Goal: Information Seeking & Learning: Learn about a topic

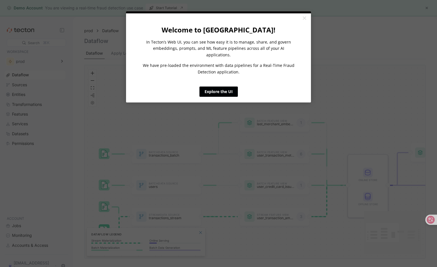
click at [221, 86] on link "Explore the UI" at bounding box center [218, 91] width 38 height 10
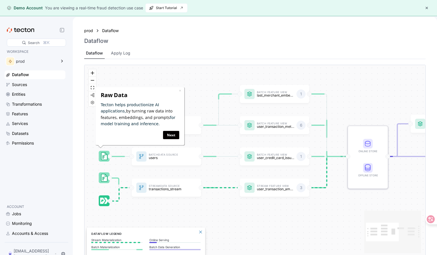
click at [248, 218] on div "Batch Data Source transactions_batch Stream Data Source transactions_stream Bat…" at bounding box center [254, 161] width 341 height 193
click at [172, 136] on link "Next" at bounding box center [171, 135] width 16 height 8
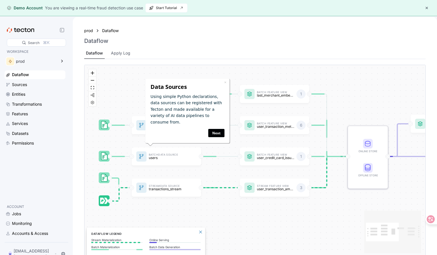
click at [224, 130] on link "Next" at bounding box center [216, 133] width 16 height 8
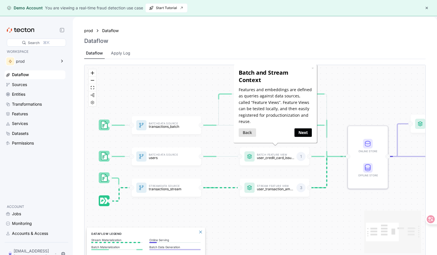
click at [302, 133] on link "Next" at bounding box center [302, 133] width 17 height 8
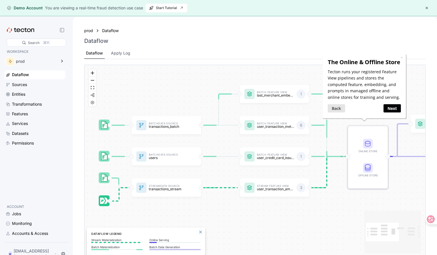
click at [396, 111] on link "Next" at bounding box center [391, 108] width 17 height 8
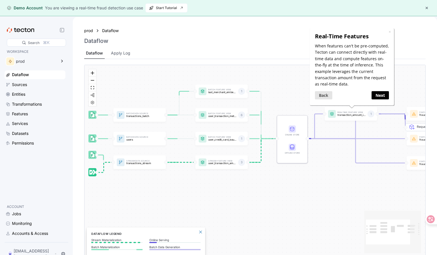
drag, startPoint x: 285, startPoint y: 216, endPoint x: 237, endPoint y: 193, distance: 52.9
click at [237, 193] on div "Batch Data Source transactions_batch Stream Data Source transactions_stream Bat…" at bounding box center [254, 161] width 341 height 193
click at [383, 94] on link "Next" at bounding box center [380, 95] width 17 height 8
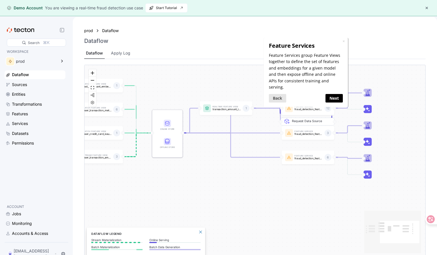
drag, startPoint x: 350, startPoint y: 194, endPoint x: 258, endPoint y: 185, distance: 92.0
click at [258, 185] on div "Batch Data Source transactions_batch Stream Data Source transactions_stream Bat…" at bounding box center [254, 161] width 341 height 193
click at [335, 94] on link "Next" at bounding box center [333, 98] width 17 height 8
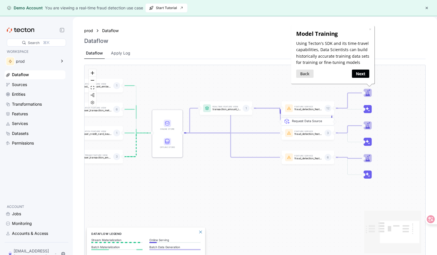
click at [361, 73] on link "Next" at bounding box center [360, 74] width 17 height 8
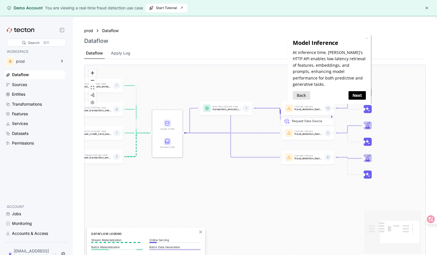
click at [358, 91] on link "Next" at bounding box center [356, 95] width 17 height 8
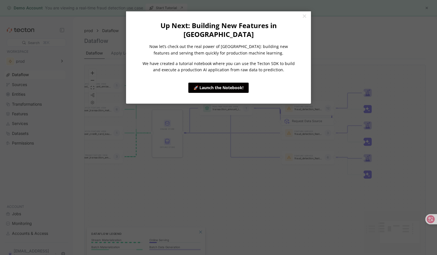
click appcues "× Up Next: Building New Features in [GEOGRAPHIC_DATA] Now let’s check out the r…"
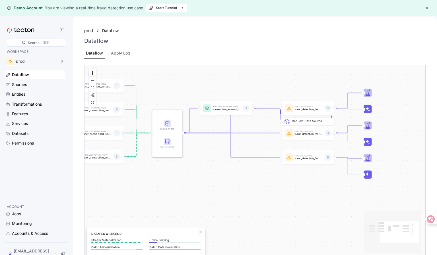
click at [261, 197] on div "Batch Data Source transactions_batch Stream Data Source transactions_stream Bat…" at bounding box center [254, 161] width 341 height 193
click at [301, 180] on div "Batch Data Source transactions_batch Stream Data Source transactions_stream Bat…" at bounding box center [254, 161] width 341 height 193
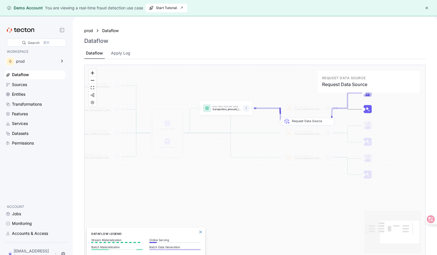
click at [295, 133] on div "Request Data Source" at bounding box center [311, 136] width 39 height 34
click at [303, 134] on div "Request Data Source" at bounding box center [311, 136] width 39 height 34
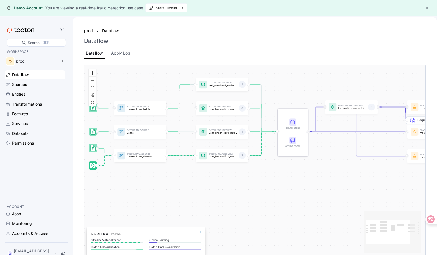
drag, startPoint x: 265, startPoint y: 193, endPoint x: 391, endPoint y: 192, distance: 125.5
click at [391, 192] on div "Batch Data Source transactions_batch Stream Data Source transactions_stream Bat…" at bounding box center [254, 161] width 341 height 193
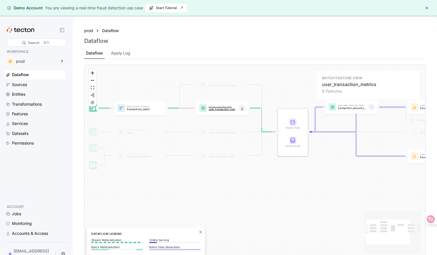
click at [226, 110] on p "user_transaction_metrics" at bounding box center [223, 109] width 28 height 3
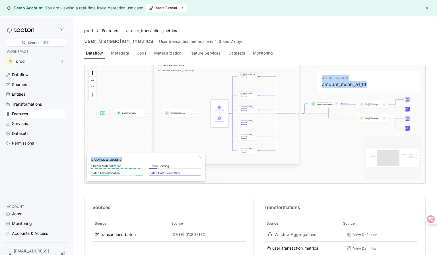
drag, startPoint x: 172, startPoint y: 159, endPoint x: 259, endPoint y: 160, distance: 87.3
click at [110, 31] on div "Features" at bounding box center [112, 31] width 20 height 6
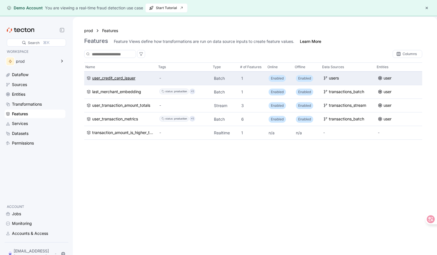
click at [118, 78] on div "user_credit_card_issuer" at bounding box center [113, 78] width 43 height 6
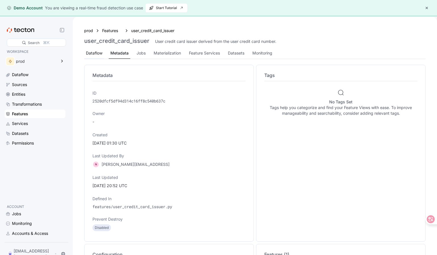
click at [88, 53] on div "Dataflow" at bounding box center [94, 53] width 16 height 6
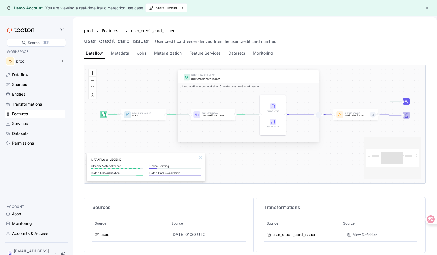
click at [426, 7] on button "button" at bounding box center [426, 8] width 7 height 7
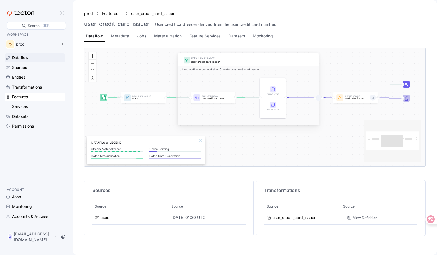
click at [26, 57] on div "Dataflow" at bounding box center [20, 58] width 16 height 6
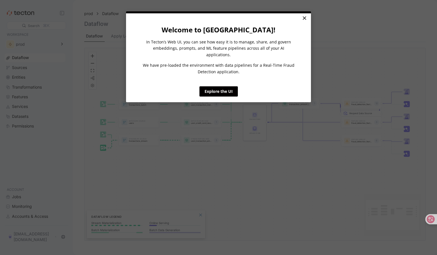
click at [304, 18] on link "×" at bounding box center [304, 18] width 10 height 10
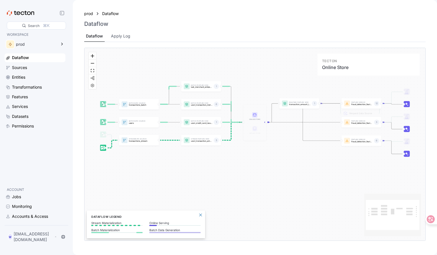
click at [255, 115] on icon at bounding box center [254, 115] width 3 height 3
click at [255, 132] on div at bounding box center [254, 129] width 13 height 6
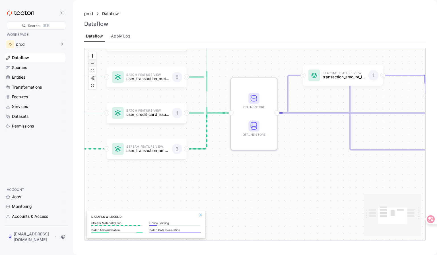
click at [93, 65] on button "zoom out" at bounding box center [92, 63] width 7 height 7
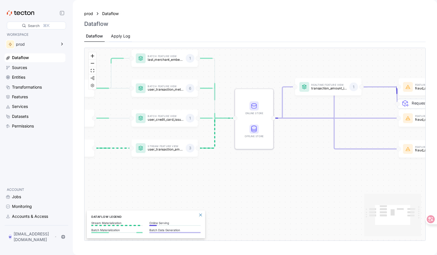
click at [117, 38] on div "Apply Log" at bounding box center [120, 36] width 19 height 6
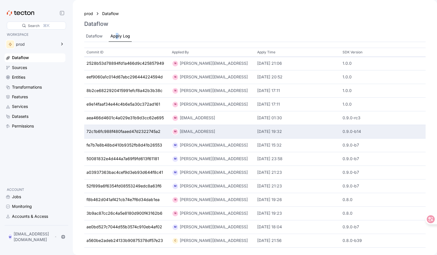
scroll to position [16, 0]
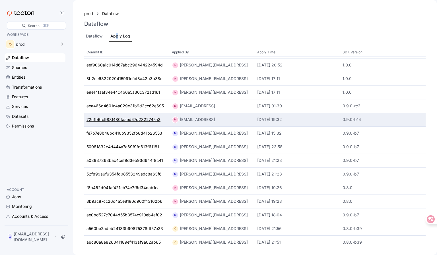
click at [125, 117] on div "72c1b6fc988f480faaed47d2322745a2" at bounding box center [123, 120] width 74 height 6
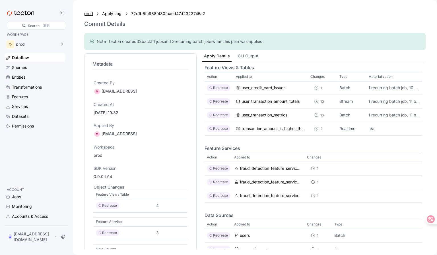
click at [89, 14] on div "prod" at bounding box center [88, 14] width 9 height 6
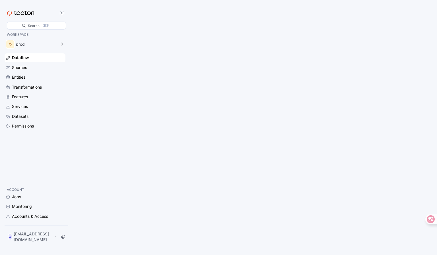
click at [21, 60] on div "Dataflow" at bounding box center [20, 58] width 17 height 6
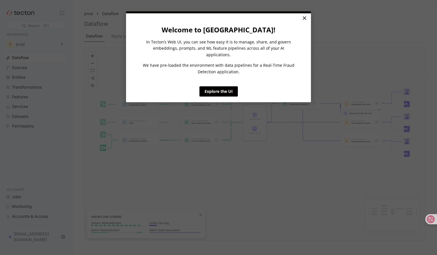
click at [305, 18] on link "×" at bounding box center [304, 18] width 10 height 10
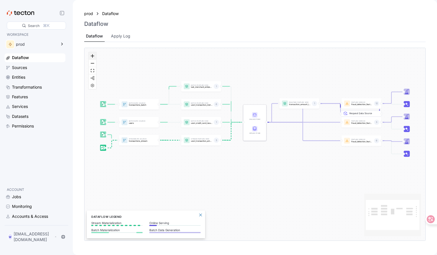
click at [92, 57] on icon "zoom in" at bounding box center [92, 55] width 3 height 3
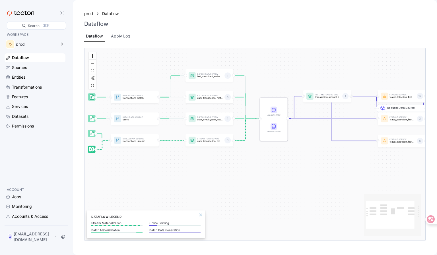
drag, startPoint x: 190, startPoint y: 172, endPoint x: 209, endPoint y: 173, distance: 19.1
click at [209, 173] on div "Batch Data Source transactions_batch Stream Data Source transactions_stream Bat…" at bounding box center [254, 144] width 341 height 193
click at [200, 171] on div "Batch Data Source transactions_batch Stream Data Source transactions_stream Bat…" at bounding box center [254, 144] width 341 height 193
click at [63, 44] on icon at bounding box center [62, 44] width 7 height 7
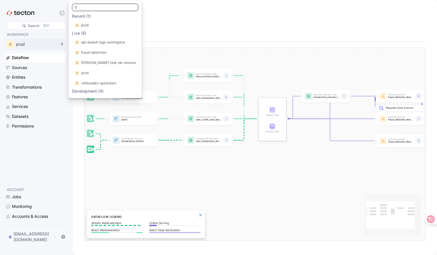
click at [174, 23] on div "Dataflow" at bounding box center [254, 23] width 341 height 7
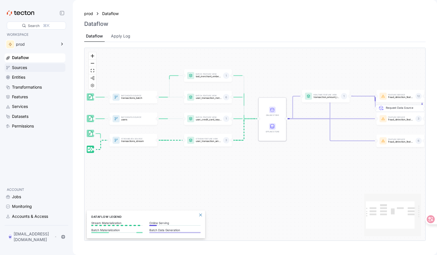
click at [31, 69] on div "Sources" at bounding box center [38, 68] width 52 height 6
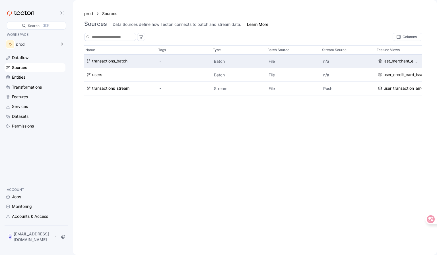
click at [222, 60] on p "Batch" at bounding box center [239, 62] width 50 height 6
click at [115, 62] on div "transactions_batch" at bounding box center [109, 61] width 35 height 6
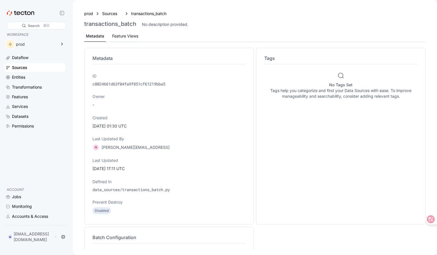
click at [125, 35] on div "Feature Views" at bounding box center [125, 36] width 26 height 6
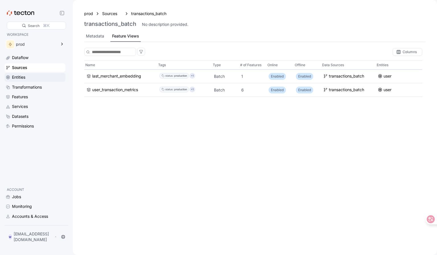
click at [16, 79] on div "Entities" at bounding box center [18, 77] width 13 height 6
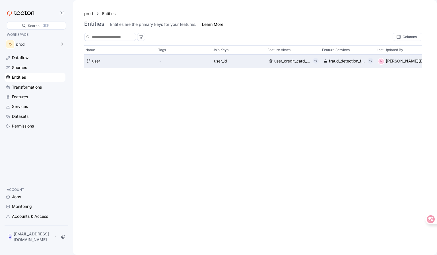
click at [94, 61] on div "user" at bounding box center [96, 61] width 8 height 6
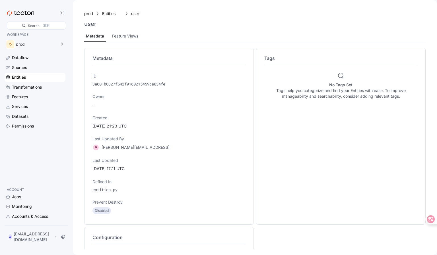
click at [125, 81] on p "3a001b0327f542f9160215459ce834fe" at bounding box center [168, 84] width 153 height 6
click at [100, 58] on h4 "Metadata" at bounding box center [168, 58] width 153 height 7
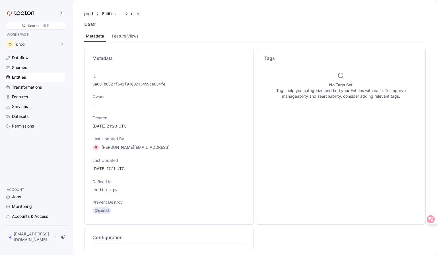
click at [135, 84] on p "3a001b0327f542f9160215459ce834fe" at bounding box center [168, 84] width 153 height 6
click at [146, 108] on div "ID 3a001b0327f542f9160215459ce834fe Owner - Created [DATE] 21:23 UTC Last Updat…" at bounding box center [168, 144] width 153 height 148
click at [113, 190] on p "entities.py" at bounding box center [168, 190] width 153 height 6
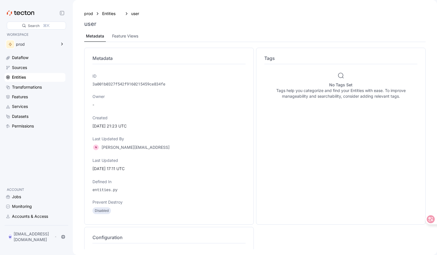
click at [113, 190] on p "entities.py" at bounding box center [168, 190] width 153 height 6
click at [99, 212] on p "Disabled" at bounding box center [102, 211] width 14 height 6
click at [125, 84] on p "3a001b0327f542f9160215459ce834fe" at bounding box center [168, 84] width 153 height 6
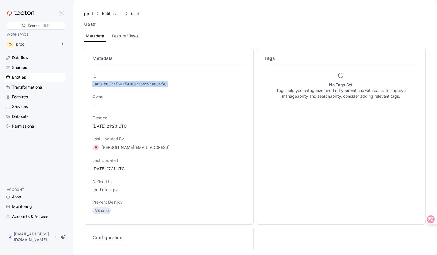
click at [125, 84] on p "3a001b0327f542f9160215459ce834fe" at bounding box center [168, 84] width 153 height 6
click at [126, 147] on p "[PERSON_NAME][EMAIL_ADDRESS]" at bounding box center [136, 148] width 68 height 6
click at [123, 39] on div "Feature Views" at bounding box center [125, 36] width 30 height 11
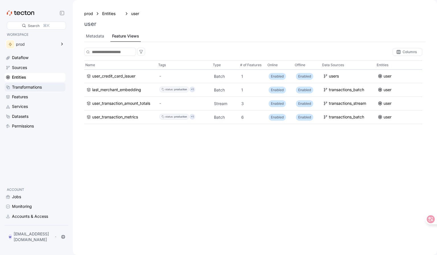
click at [28, 89] on div "Transformations" at bounding box center [27, 87] width 30 height 6
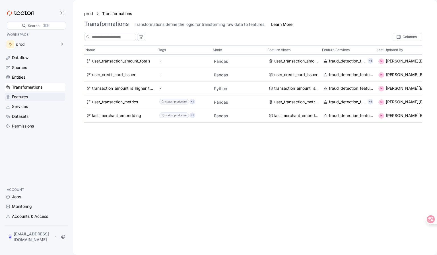
click at [18, 99] on div "Features" at bounding box center [20, 97] width 16 height 6
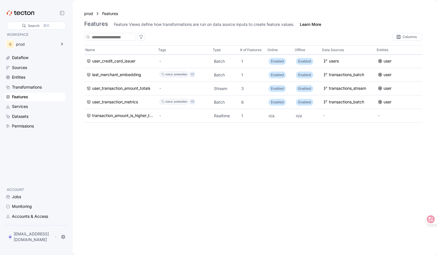
click at [23, 99] on div "Features" at bounding box center [20, 97] width 16 height 6
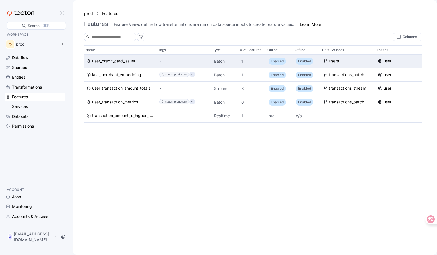
click at [119, 59] on div "user_credit_card_issuer" at bounding box center [113, 61] width 43 height 6
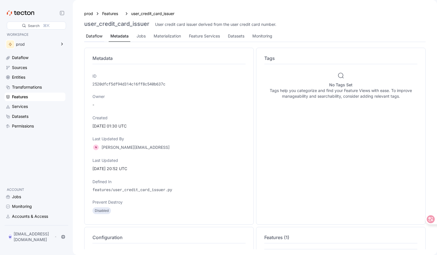
click at [102, 35] on div "Dataflow" at bounding box center [94, 36] width 16 height 6
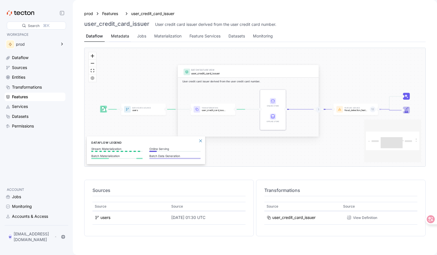
click at [123, 36] on div "Metadata" at bounding box center [120, 36] width 18 height 6
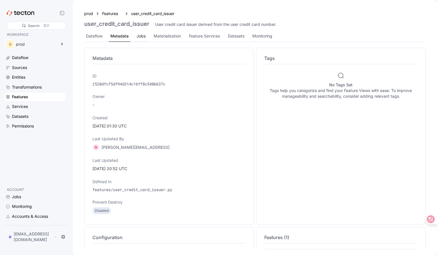
click at [143, 37] on div "Jobs" at bounding box center [141, 36] width 9 height 6
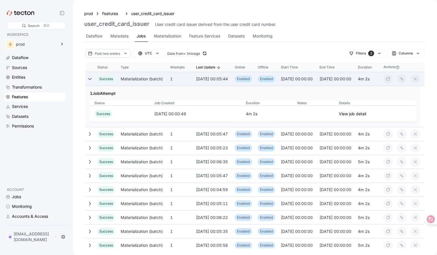
click at [90, 80] on icon at bounding box center [90, 79] width 5 height 5
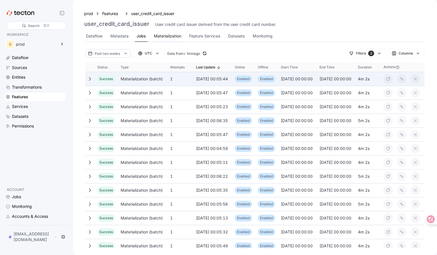
click at [161, 35] on div "Materialization" at bounding box center [167, 36] width 27 height 6
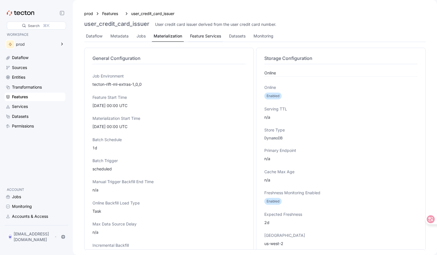
click at [211, 35] on div "Feature Services" at bounding box center [205, 36] width 31 height 6
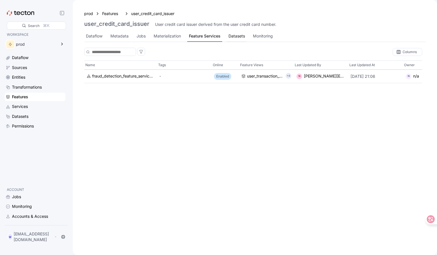
click at [246, 31] on div "Datasets" at bounding box center [237, 36] width 20 height 11
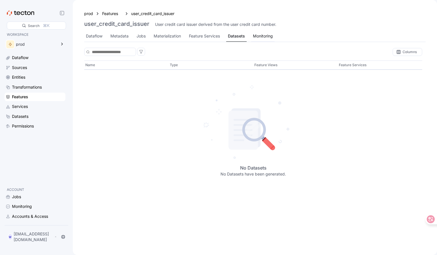
click at [269, 38] on div "Monitoring" at bounding box center [263, 36] width 20 height 6
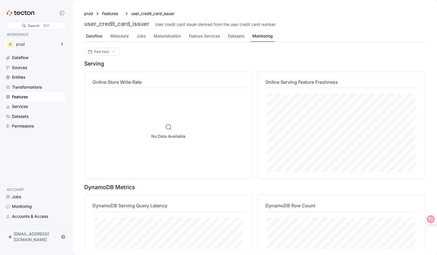
click at [91, 38] on div "Dataflow" at bounding box center [94, 36] width 16 height 6
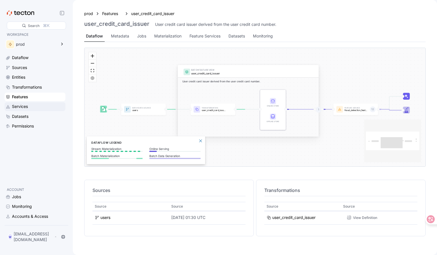
click at [33, 109] on div "Services" at bounding box center [38, 107] width 52 height 6
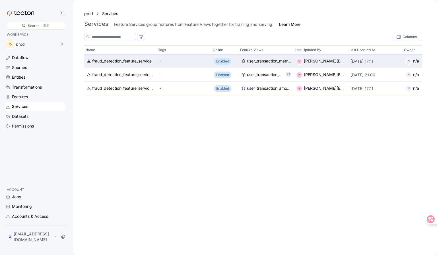
click at [120, 61] on div "fraud_detection_feature_service" at bounding box center [121, 61] width 59 height 6
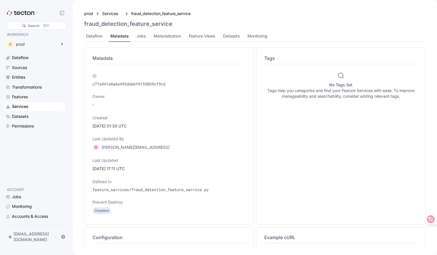
click at [154, 81] on div "ID" at bounding box center [168, 77] width 153 height 8
click at [153, 84] on p "c77a941a8a6e493ddebf4155039cf9cd" at bounding box center [168, 84] width 153 height 6
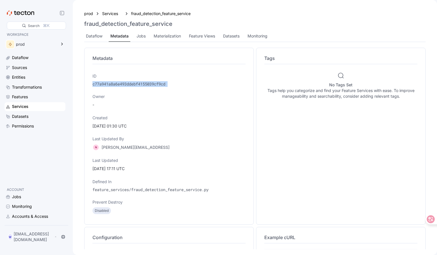
click at [153, 84] on p "c77a941a8a6e493ddebf4155039cf9cd" at bounding box center [168, 84] width 153 height 6
click at [163, 111] on div "ID c77a941a8a6e493ddebf4155039cf9cd Owner - Created [DATE] 01:30 UTC Last Updat…" at bounding box center [168, 144] width 153 height 148
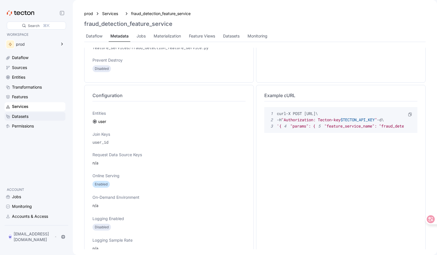
click at [21, 120] on div "Datasets" at bounding box center [35, 116] width 61 height 9
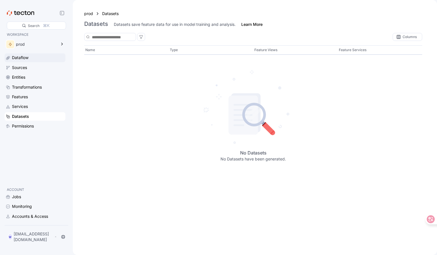
click at [25, 58] on div "Dataflow" at bounding box center [20, 58] width 16 height 6
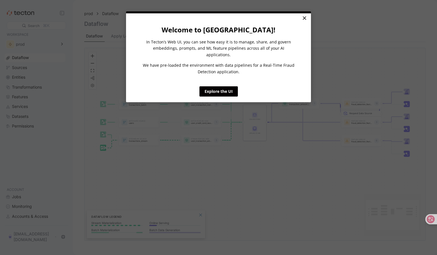
click at [304, 17] on link "×" at bounding box center [304, 18] width 10 height 10
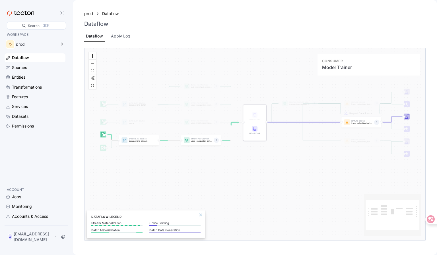
click at [406, 118] on icon at bounding box center [406, 117] width 3 height 3
click at [407, 117] on icon at bounding box center [406, 117] width 3 height 3
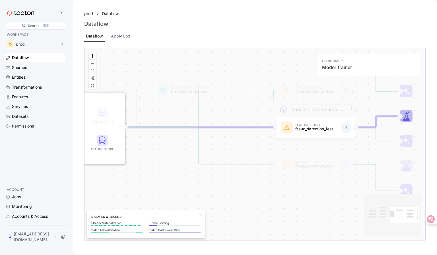
click at [426, 143] on div "Batch Data Source transactions_batch Stream Data Source transactions_stream Bat…" at bounding box center [254, 149] width 355 height 203
click at [400, 116] on rect at bounding box center [406, 116] width 13 height 13
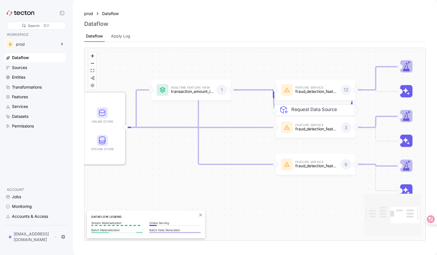
click at [322, 90] on div "Request Data Source" at bounding box center [325, 90] width 82 height 12
click at [314, 90] on div "Request Data Source" at bounding box center [325, 90] width 82 height 12
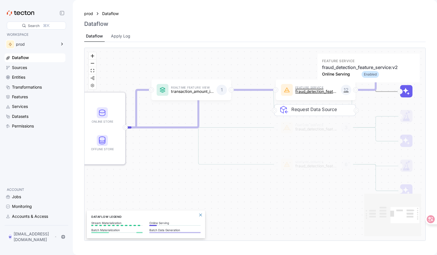
click at [310, 96] on div "Feature Service fraud_detection_feature_service:v2" at bounding box center [317, 90] width 48 height 13
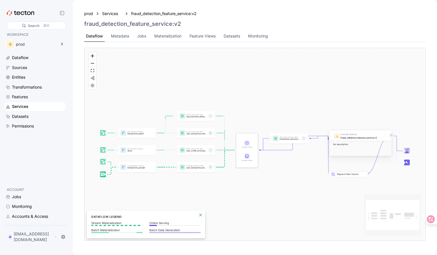
click at [297, 193] on div "Batch Data Source transactions_batch Stream Data Source transactions_stream Bat…" at bounding box center [254, 144] width 341 height 193
click at [351, 137] on div "fraud_detection_feature_service:v2" at bounding box center [364, 137] width 47 height 3
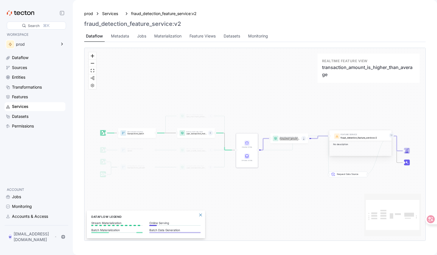
click at [288, 139] on p "transaction_amount_is_higher_than_average" at bounding box center [290, 140] width 20 height 2
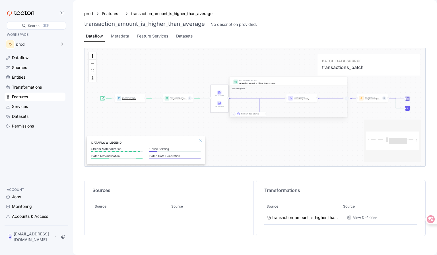
click at [129, 96] on div "Batch Data Source transactions_batch" at bounding box center [130, 98] width 18 height 5
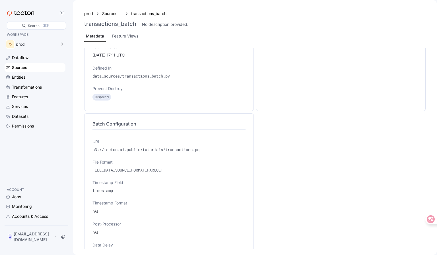
scroll to position [152, 0]
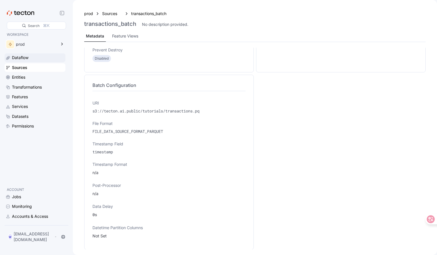
click at [18, 56] on div "Dataflow" at bounding box center [20, 58] width 16 height 6
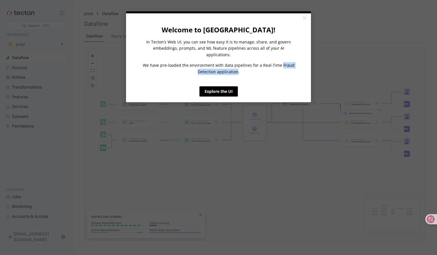
drag, startPoint x: 281, startPoint y: 58, endPoint x: 237, endPoint y: 67, distance: 45.0
click at [237, 67] on p "We have pre-loaded the environment with data pipelines for a Real-Time Fraud De…" at bounding box center [218, 68] width 154 height 13
copy p "Fraud Detection application"
click at [304, 20] on link "×" at bounding box center [304, 18] width 10 height 10
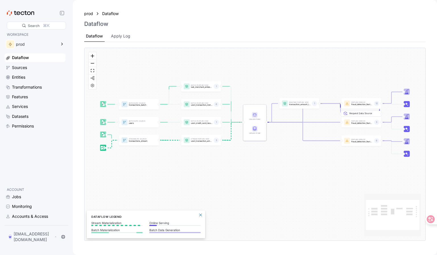
click at [284, 160] on div "Batch Data Source transactions_batch Stream Data Source transactions_stream Bat…" at bounding box center [254, 144] width 341 height 193
click at [61, 15] on rect at bounding box center [62, 13] width 4 height 4
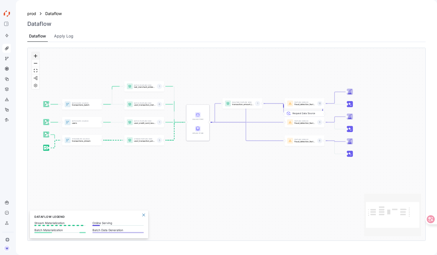
click at [34, 57] on icon "zoom in" at bounding box center [35, 55] width 3 height 3
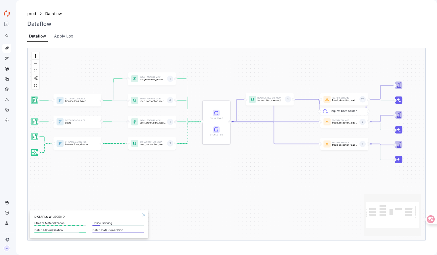
drag, startPoint x: 63, startPoint y: 63, endPoint x: 87, endPoint y: 67, distance: 24.2
click at [87, 67] on div "Batch Data Source transactions_batch Stream Data Source transactions_stream Bat…" at bounding box center [227, 144] width 398 height 193
click at [6, 24] on icon at bounding box center [6, 24] width 5 height 5
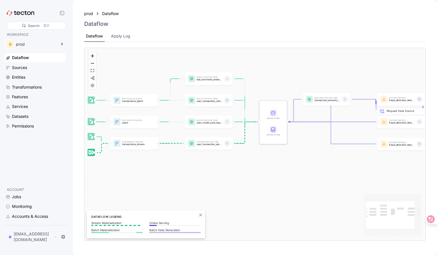
click at [281, 189] on div "Batch Data Source transactions_batch Stream Data Source transactions_stream Bat…" at bounding box center [254, 144] width 341 height 193
